Goal: Transaction & Acquisition: Purchase product/service

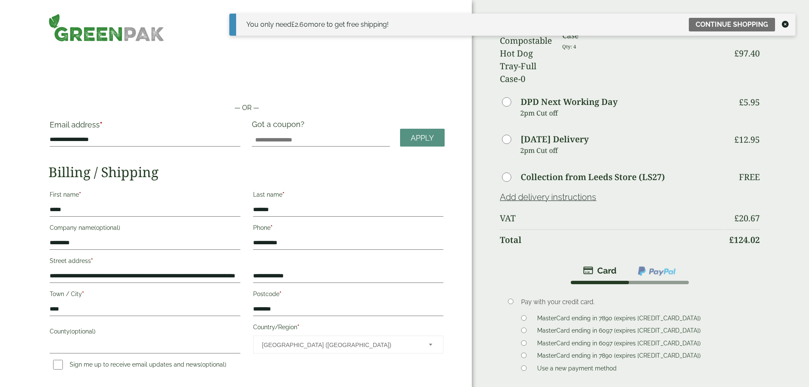
click at [786, 25] on icon at bounding box center [785, 24] width 7 height 7
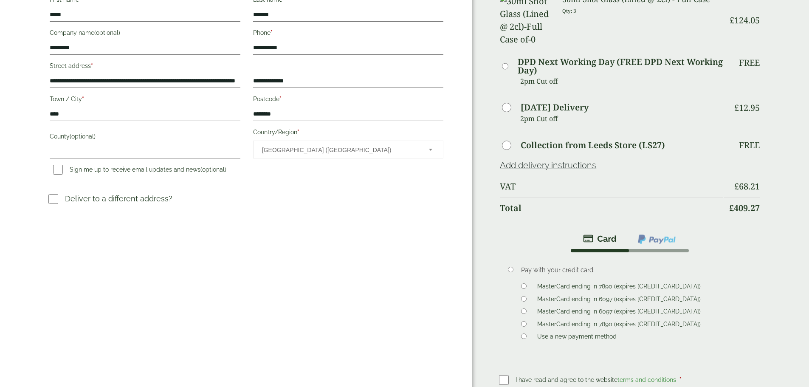
scroll to position [170, 0]
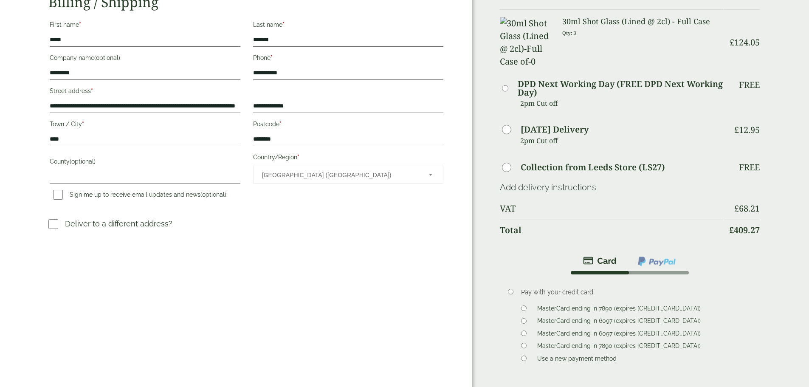
click at [637, 256] on img at bounding box center [656, 261] width 39 height 11
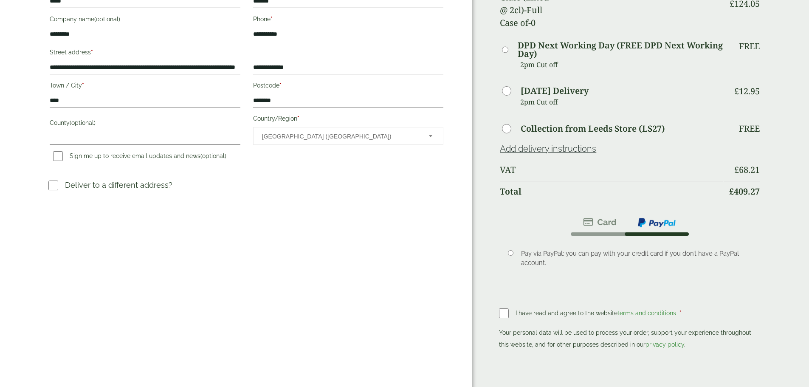
scroll to position [255, 0]
